Goal: Task Accomplishment & Management: Manage account settings

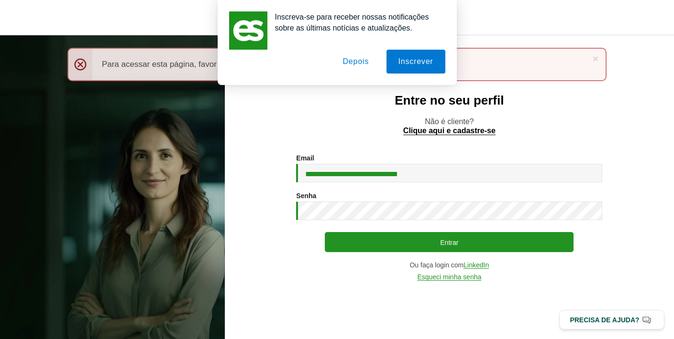
click at [355, 61] on button "Depois" at bounding box center [355, 62] width 50 height 24
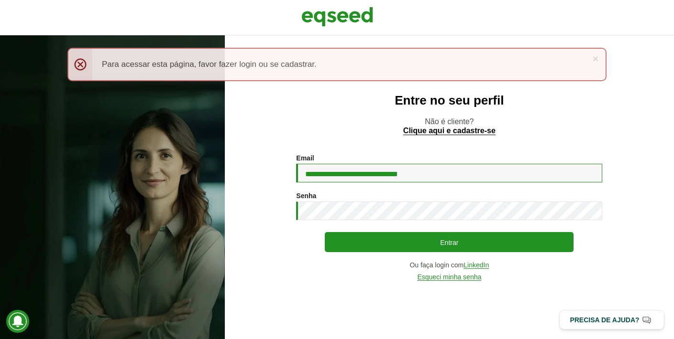
click at [385, 176] on input "**********" at bounding box center [449, 173] width 306 height 19
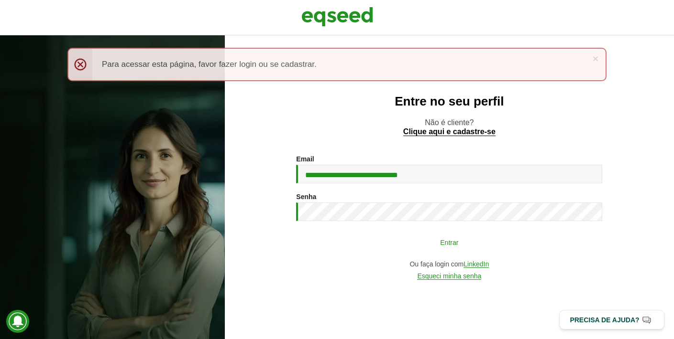
click at [380, 241] on button "Entrar" at bounding box center [449, 242] width 249 height 18
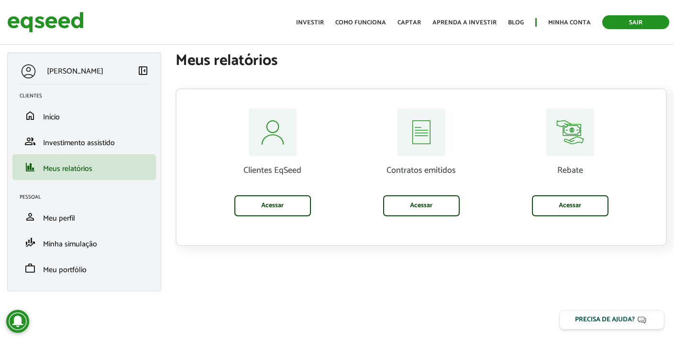
click at [620, 26] on link "Sair" at bounding box center [635, 22] width 67 height 14
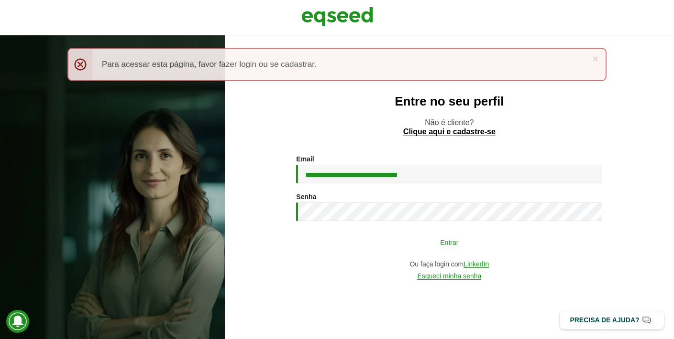
click at [373, 242] on button "Entrar" at bounding box center [449, 242] width 249 height 18
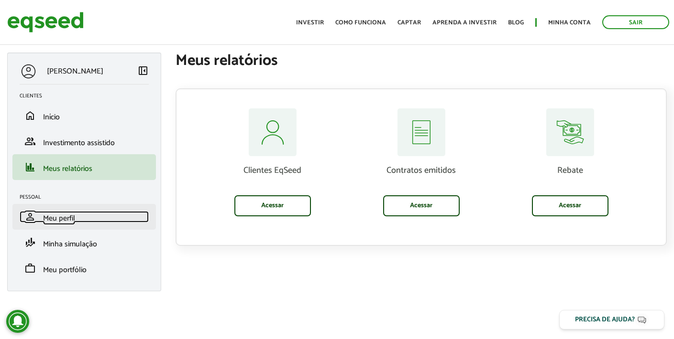
click at [64, 223] on span "Meu perfil" at bounding box center [59, 218] width 32 height 13
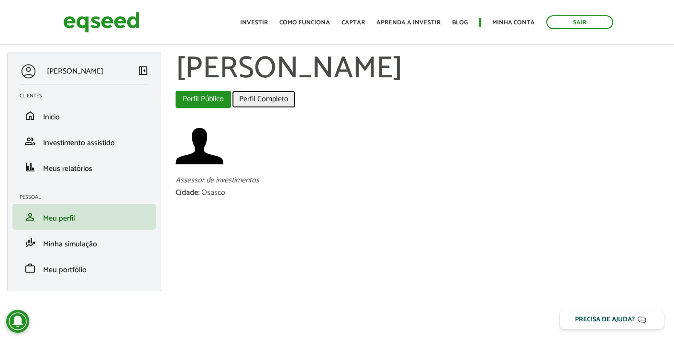
click at [267, 102] on link "Perfil Completo" at bounding box center [264, 99] width 64 height 17
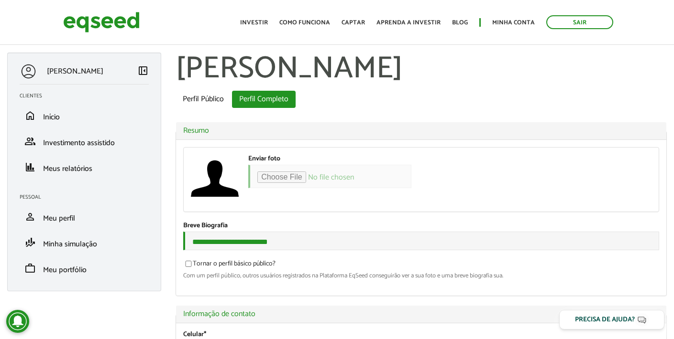
select select "***"
click at [82, 73] on p "[PERSON_NAME]" at bounding box center [75, 71] width 56 height 9
click at [25, 66] on div at bounding box center [29, 72] width 18 height 18
click at [203, 98] on link "Perfil Público" at bounding box center [202, 99] width 55 height 17
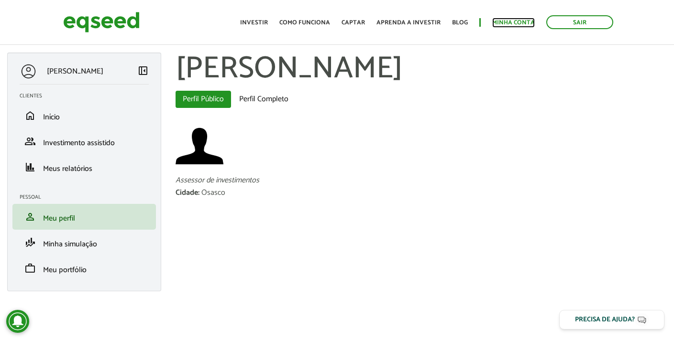
click at [522, 24] on link "Minha conta" at bounding box center [513, 23] width 43 height 6
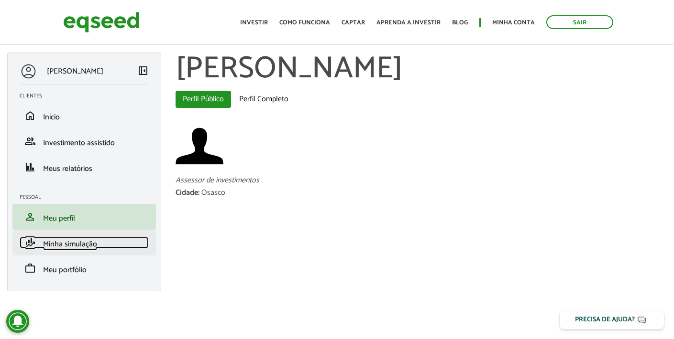
click at [87, 241] on span "Minha simulação" at bounding box center [70, 244] width 54 height 13
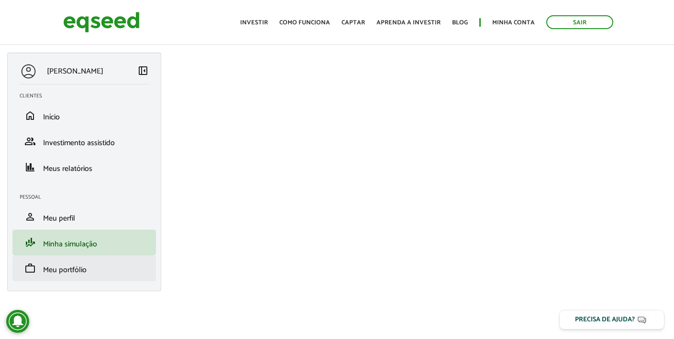
click at [85, 256] on li "work Meu portfólio" at bounding box center [83, 269] width 143 height 26
click at [86, 271] on span "Meu portfólio" at bounding box center [64, 270] width 43 height 13
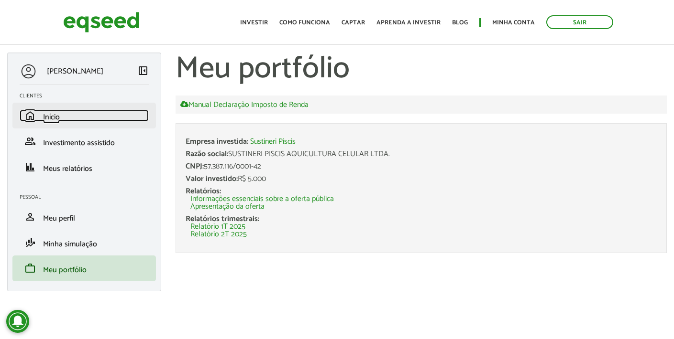
click at [60, 115] on span "Início" at bounding box center [51, 117] width 17 height 13
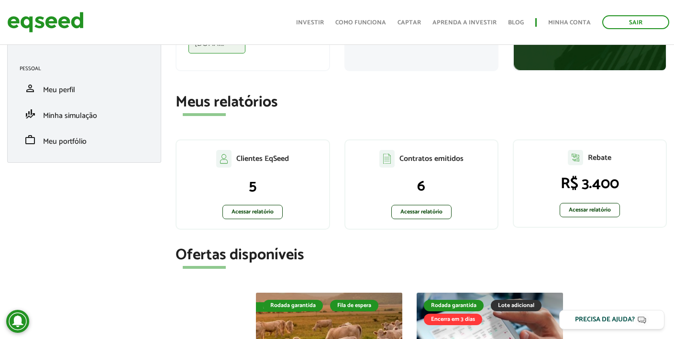
scroll to position [129, 0]
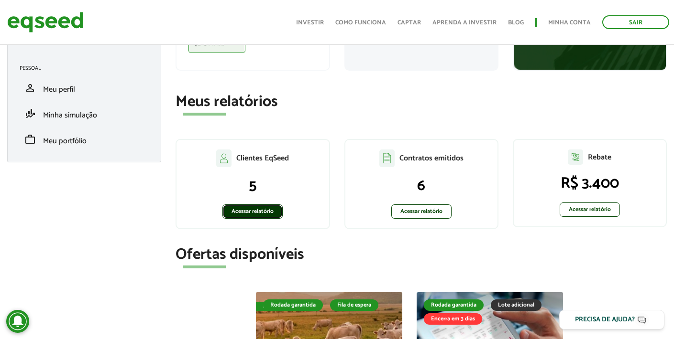
click at [271, 209] on link "Acessar relatório" at bounding box center [252, 212] width 60 height 14
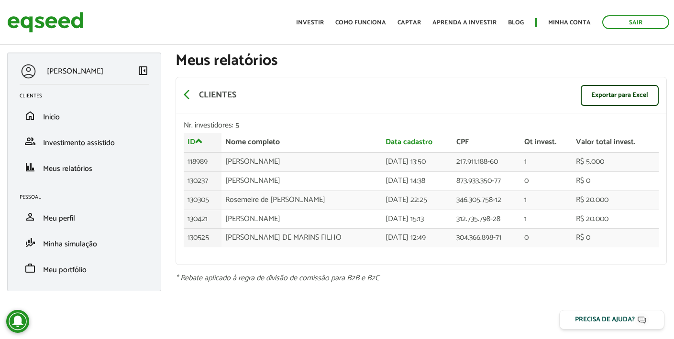
click at [442, 287] on div "[PERSON_NAME] left_panel_close Clientes home Início group Investimento assistid…" at bounding box center [337, 177] width 674 height 249
click at [403, 77] on section "arrow_back_ios Clientes Exportar para Excel Nr. investidores: 5 ID Nome complet…" at bounding box center [420, 175] width 491 height 213
